Goal: Task Accomplishment & Management: Manage account settings

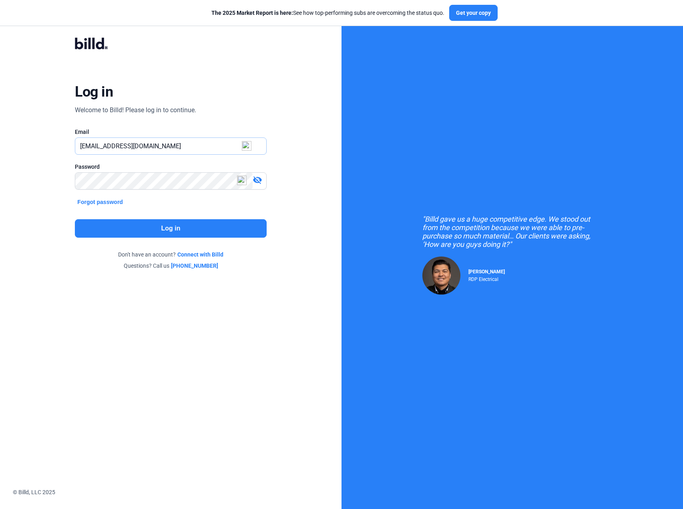
click at [95, 145] on input "[EMAIL_ADDRESS][DOMAIN_NAME]" at bounding box center [170, 146] width 191 height 16
click at [98, 146] on input "[EMAIL_ADDRESS][DOMAIN_NAME]" at bounding box center [170, 146] width 191 height 16
drag, startPoint x: 98, startPoint y: 146, endPoint x: 210, endPoint y: 145, distance: 112.2
click at [198, 146] on input "[EMAIL_ADDRESS][DOMAIN_NAME]" at bounding box center [170, 146] width 191 height 16
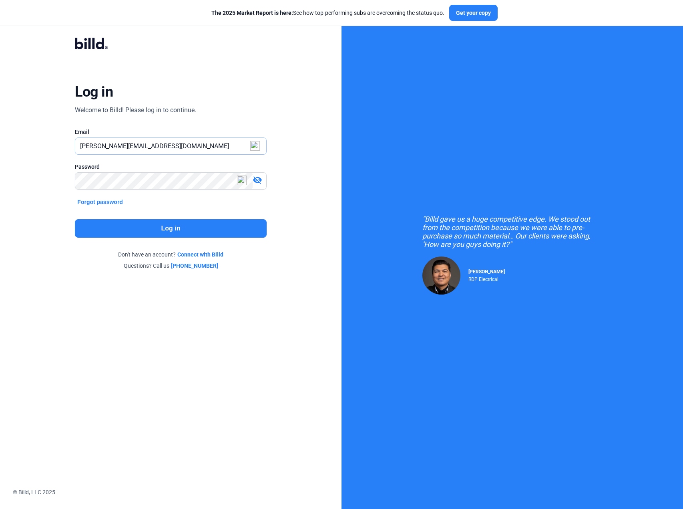
type input "[PERSON_NAME][EMAIL_ADDRESS][DOMAIN_NAME]"
click at [100, 226] on button "Log in" at bounding box center [170, 228] width 191 height 18
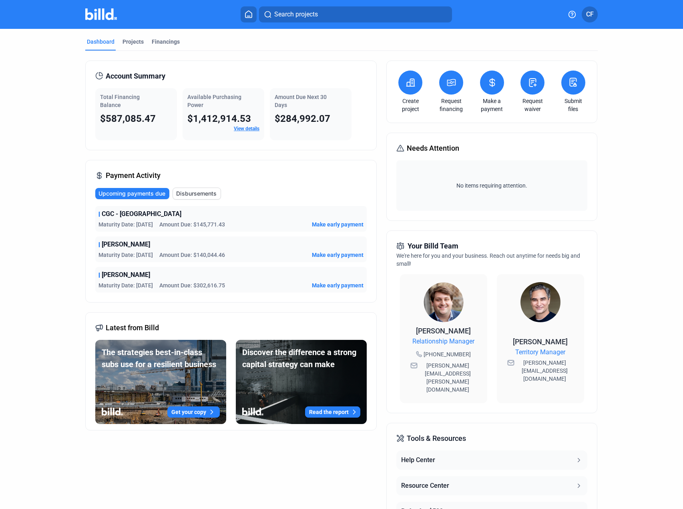
click at [643, 161] on dashboard "Dashboard Projects Financings Account Summary Total Financing Balance $587,085.…" at bounding box center [341, 306] width 615 height 554
